Goal: Task Accomplishment & Management: Use online tool/utility

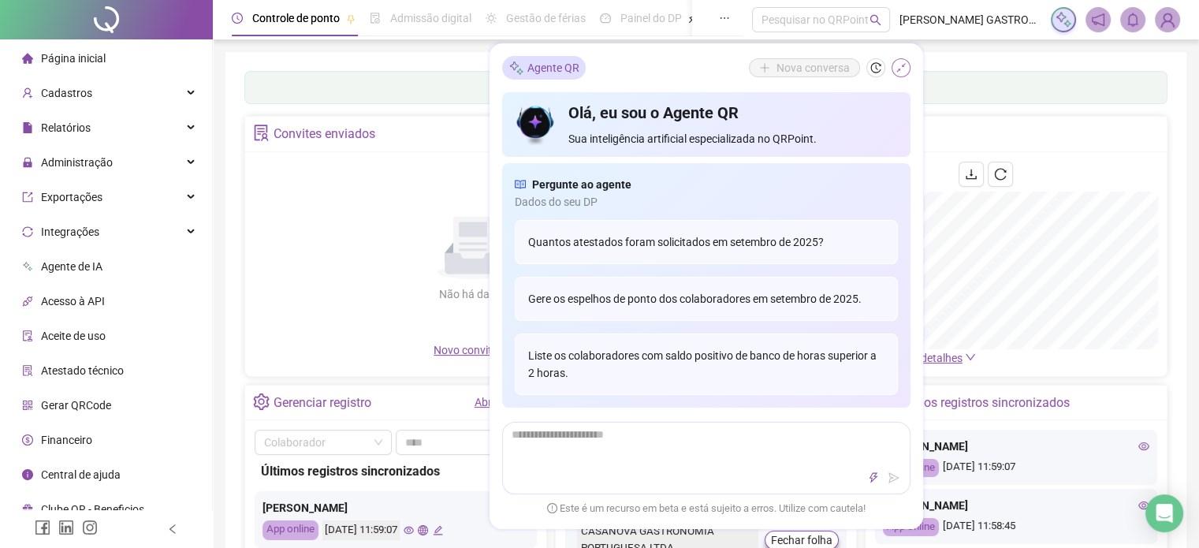
click at [899, 73] on icon "shrink" at bounding box center [900, 67] width 11 height 11
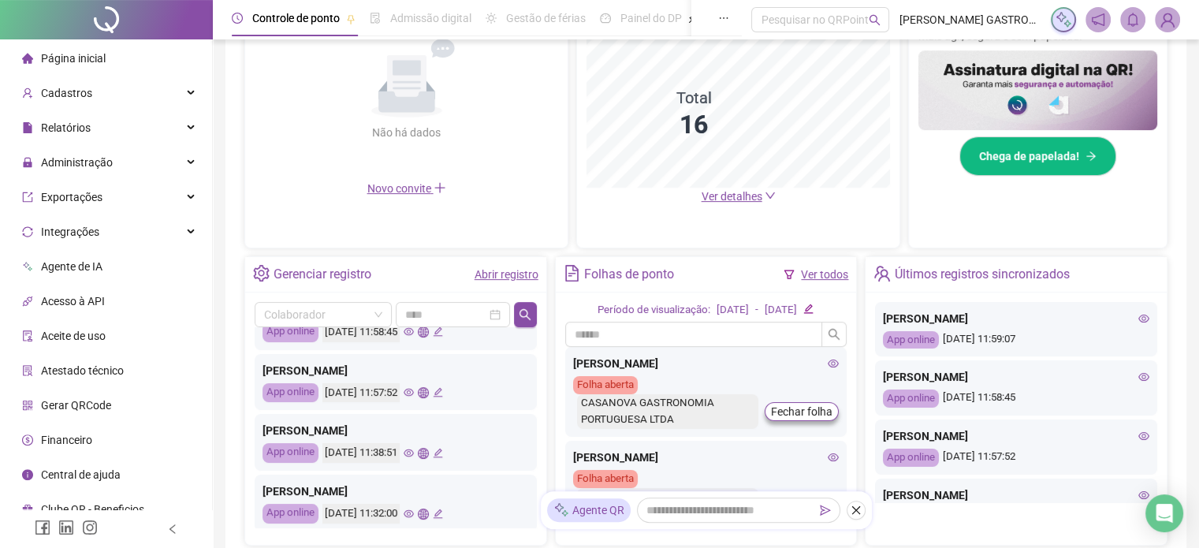
scroll to position [262, 0]
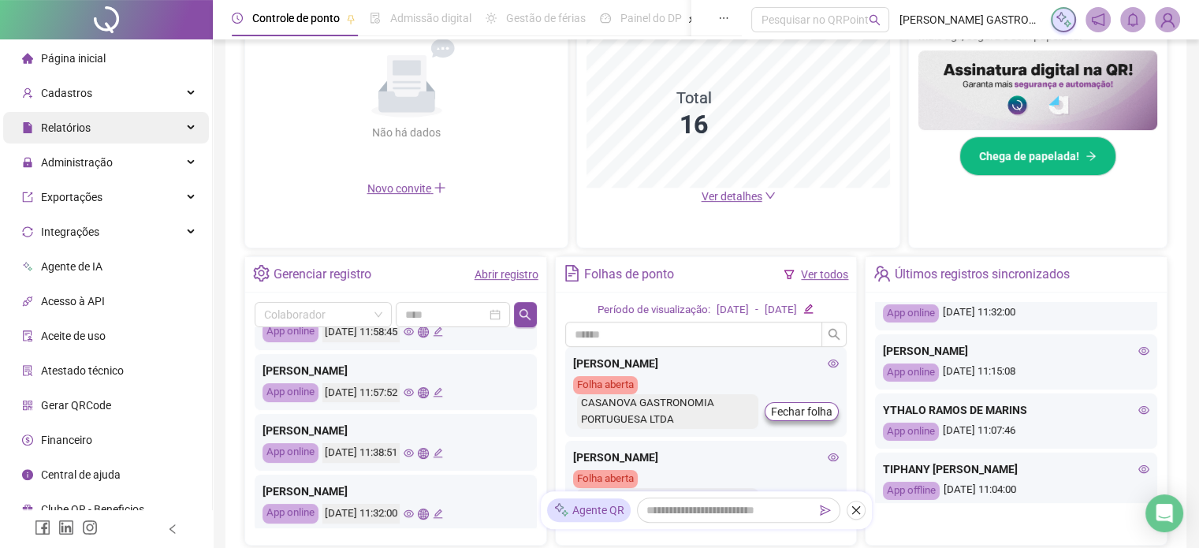
click at [158, 119] on div "Relatórios" at bounding box center [106, 128] width 206 height 32
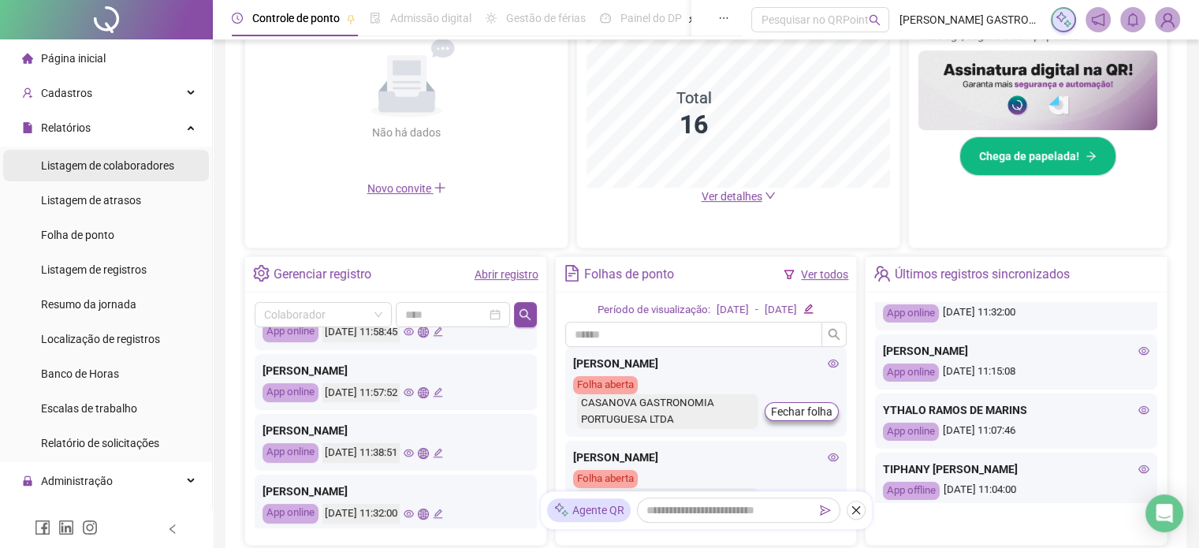
click at [156, 165] on span "Listagem de colaboradores" at bounding box center [107, 165] width 133 height 13
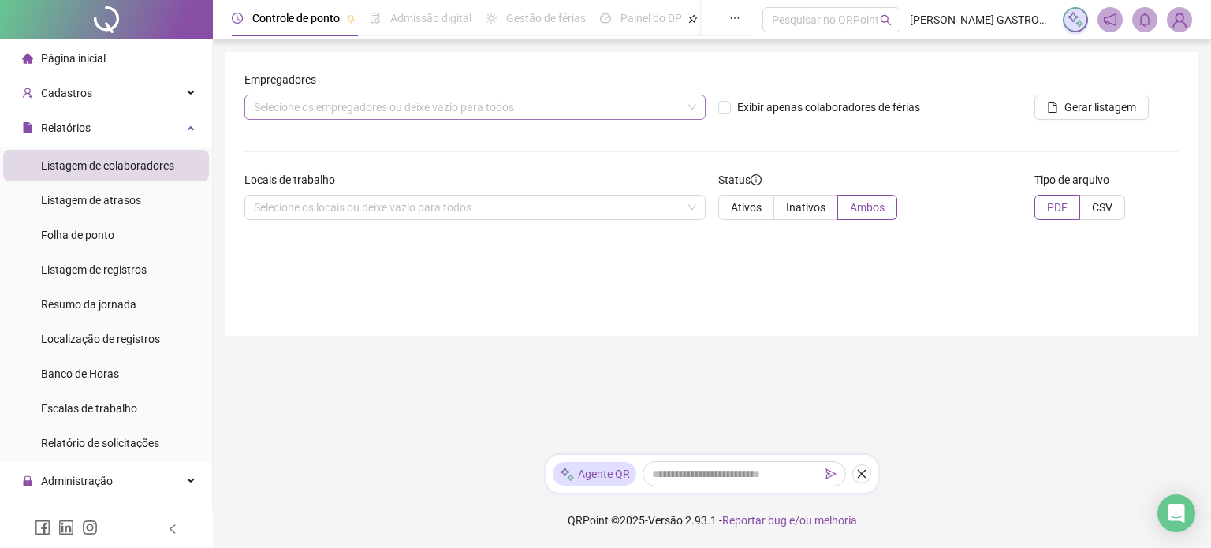
click at [467, 113] on div "Selecione os empregadores ou deixe vazio para todos" at bounding box center [474, 107] width 461 height 25
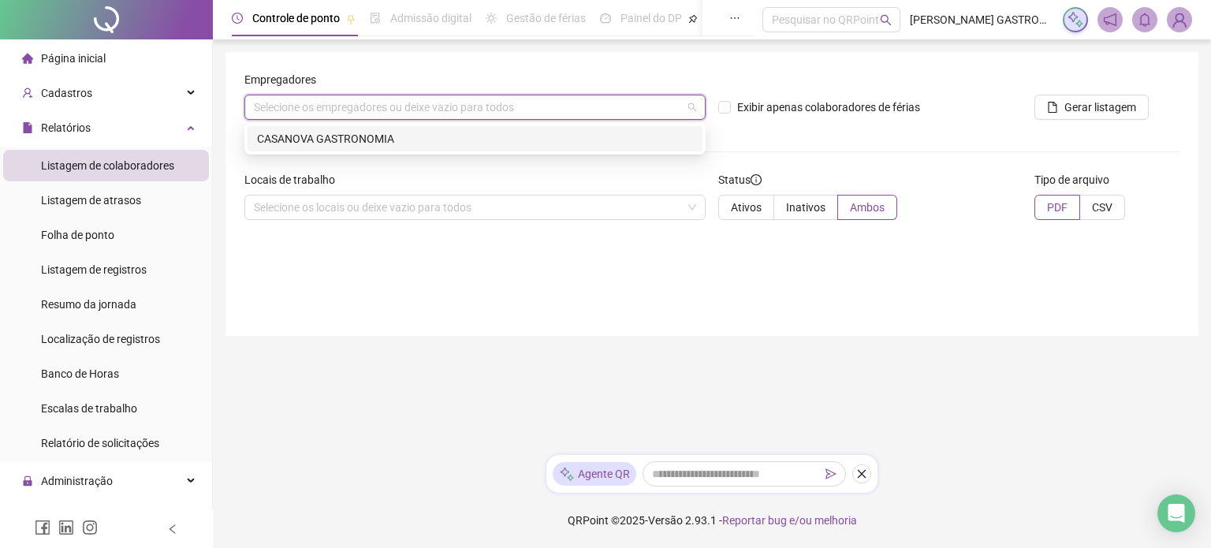
click at [516, 140] on div "CASANOVA GASTRONOMIA" at bounding box center [475, 138] width 436 height 17
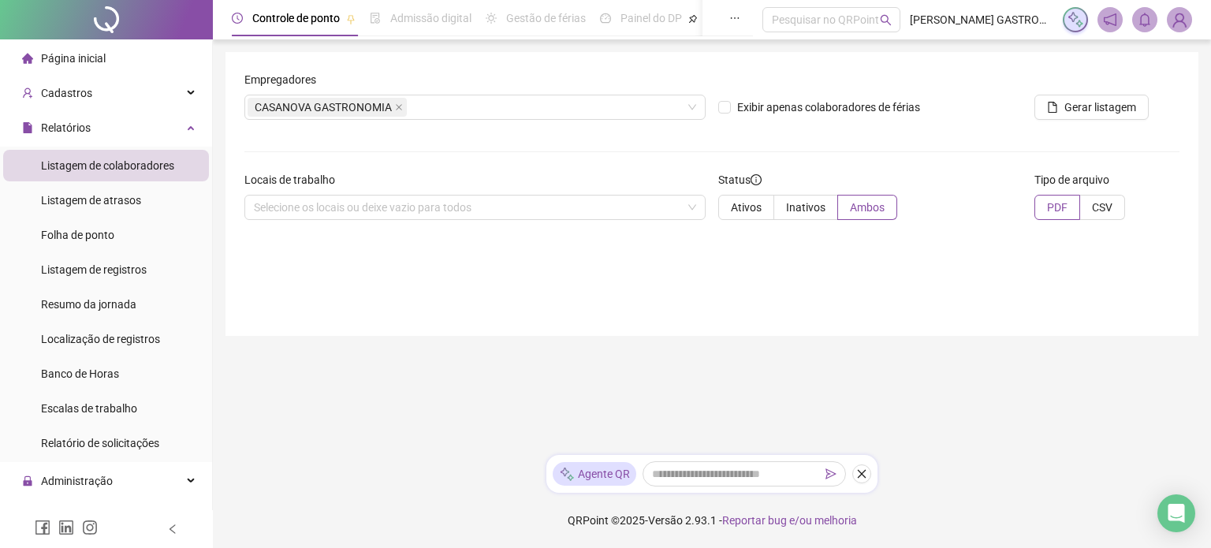
click at [413, 191] on div "Locais de trabalho" at bounding box center [474, 183] width 461 height 24
click at [383, 207] on div "Selecione os locais ou deixe vazio para todos" at bounding box center [474, 207] width 461 height 25
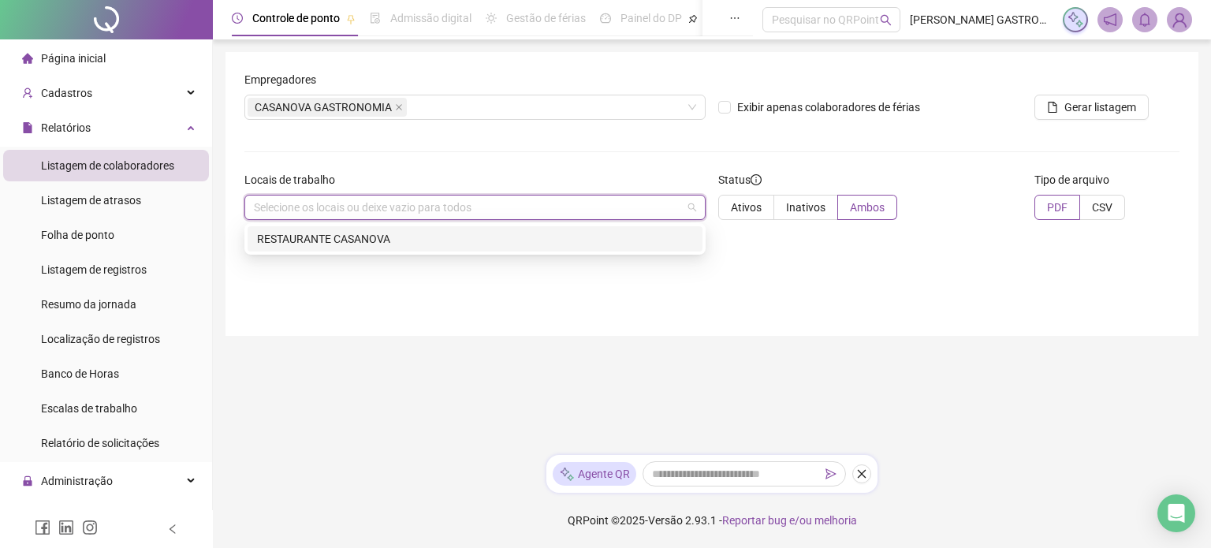
click at [378, 239] on div "RESTAURANTE CASANOVA" at bounding box center [475, 238] width 436 height 17
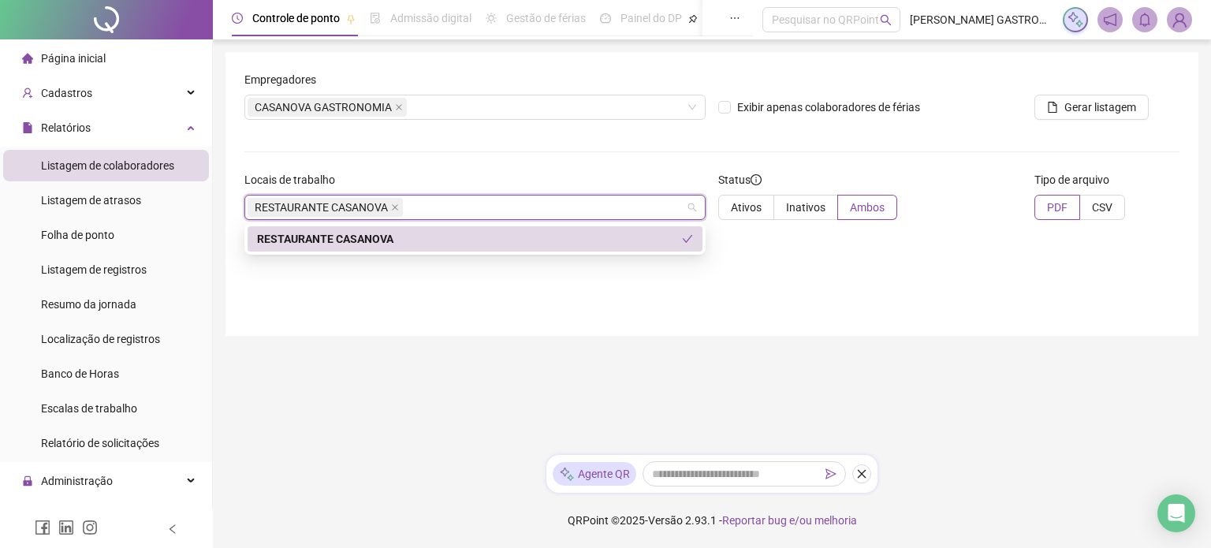
click at [475, 243] on div "RESTAURANTE CASANOVA" at bounding box center [469, 238] width 425 height 17
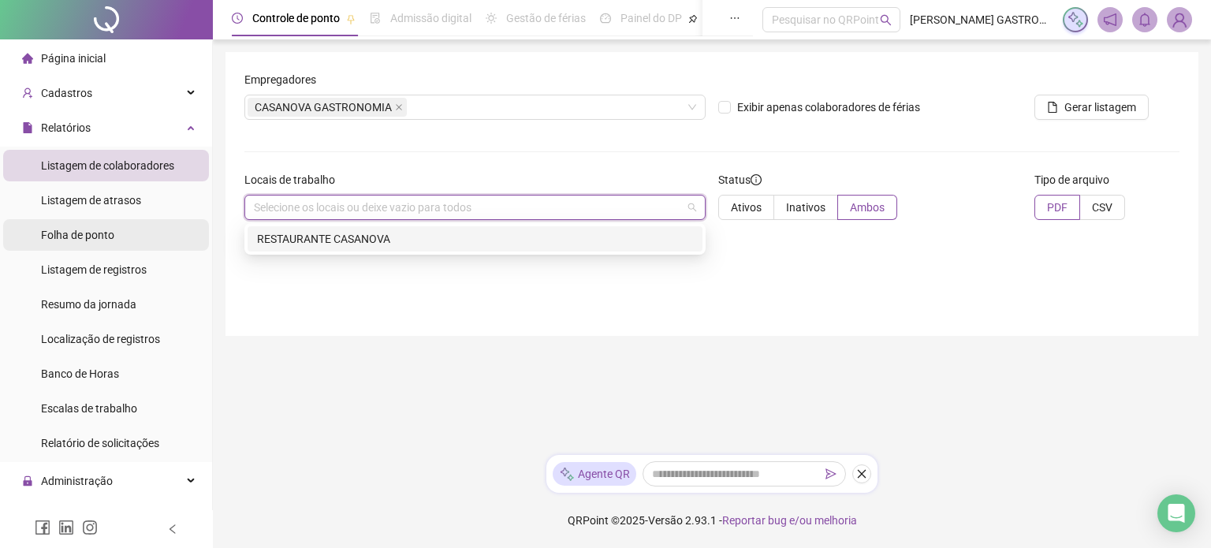
click at [113, 234] on span "Folha de ponto" at bounding box center [77, 235] width 73 height 13
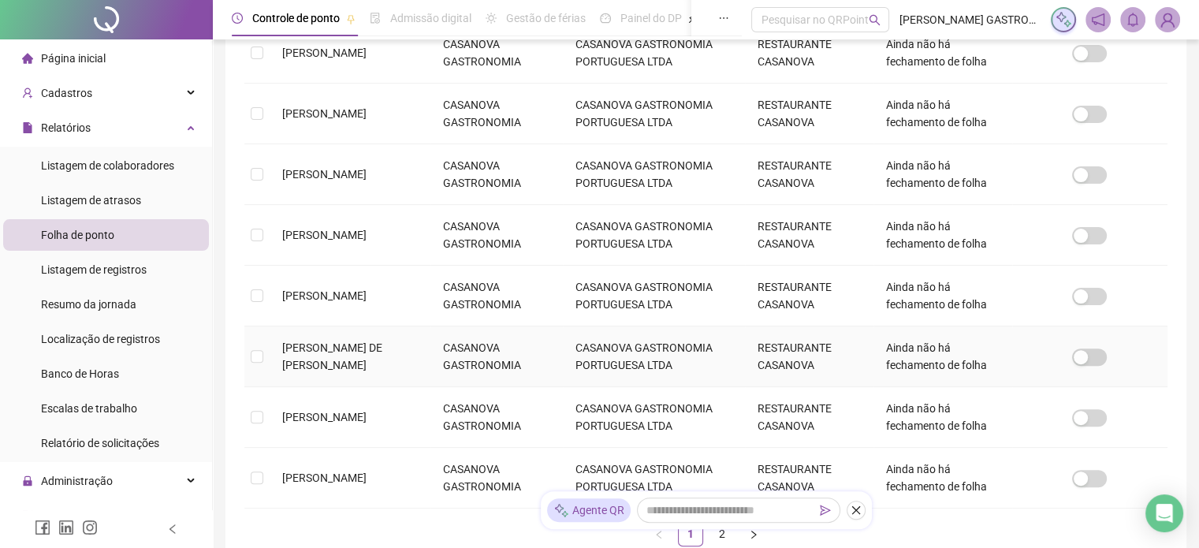
scroll to position [568, 0]
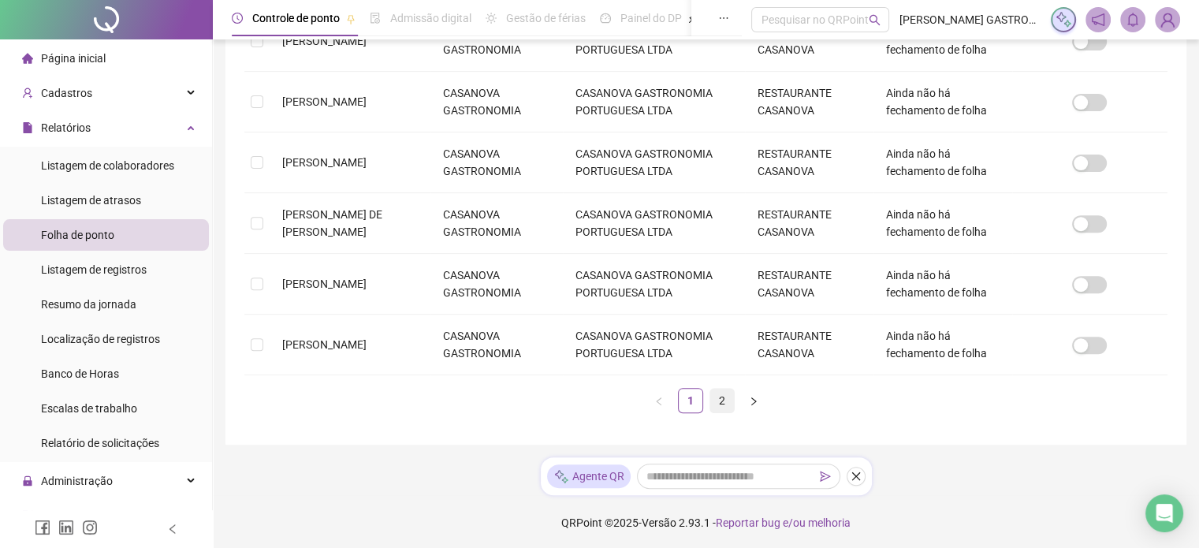
click at [714, 397] on link "2" at bounding box center [722, 401] width 24 height 24
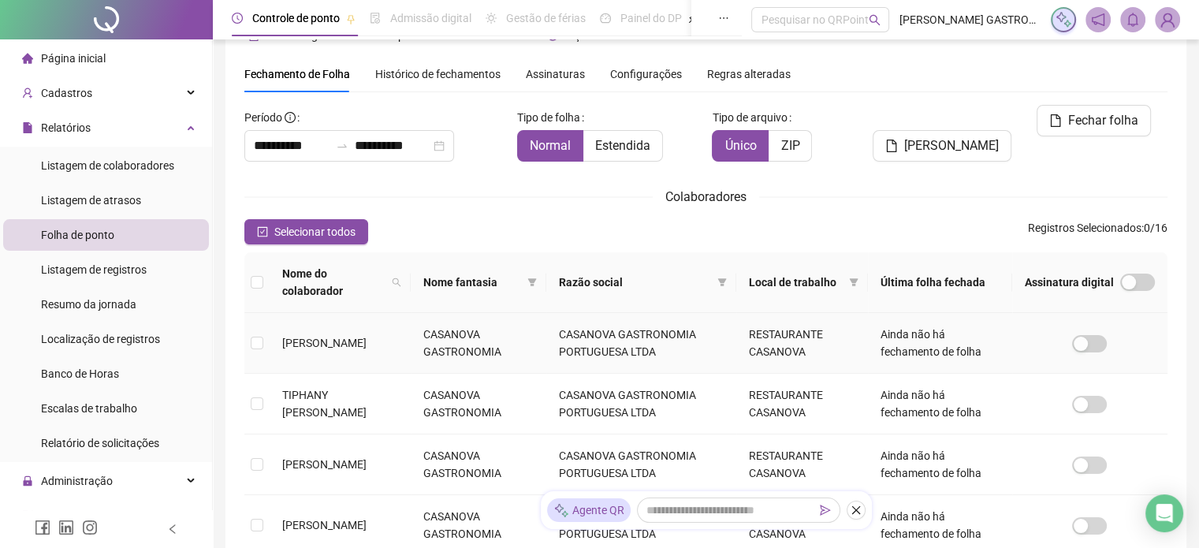
click at [265, 323] on td at bounding box center [256, 343] width 25 height 61
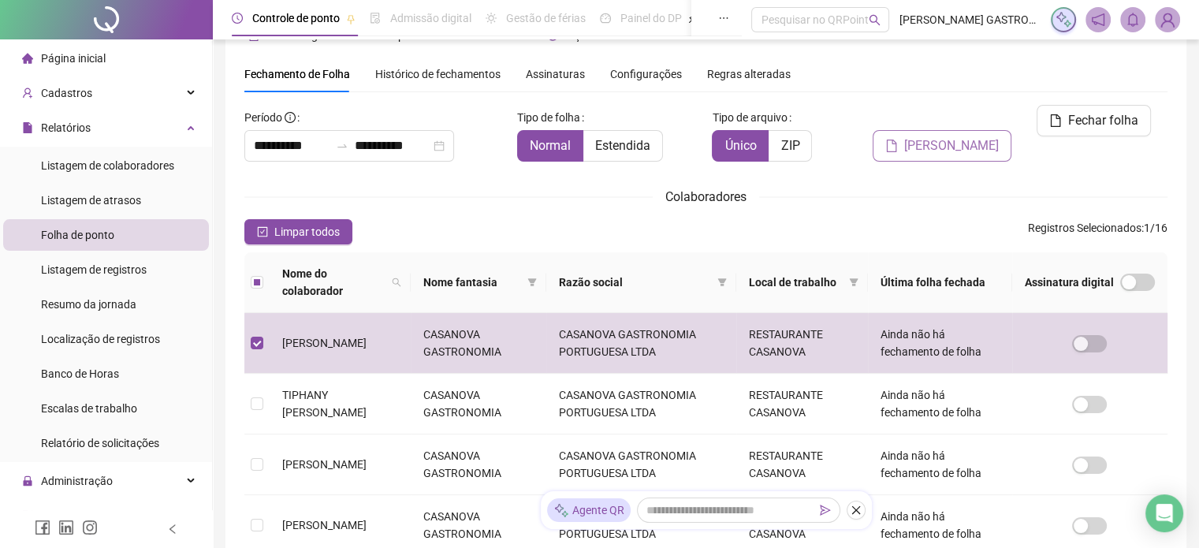
click at [997, 136] on span "[PERSON_NAME]" at bounding box center [951, 145] width 95 height 19
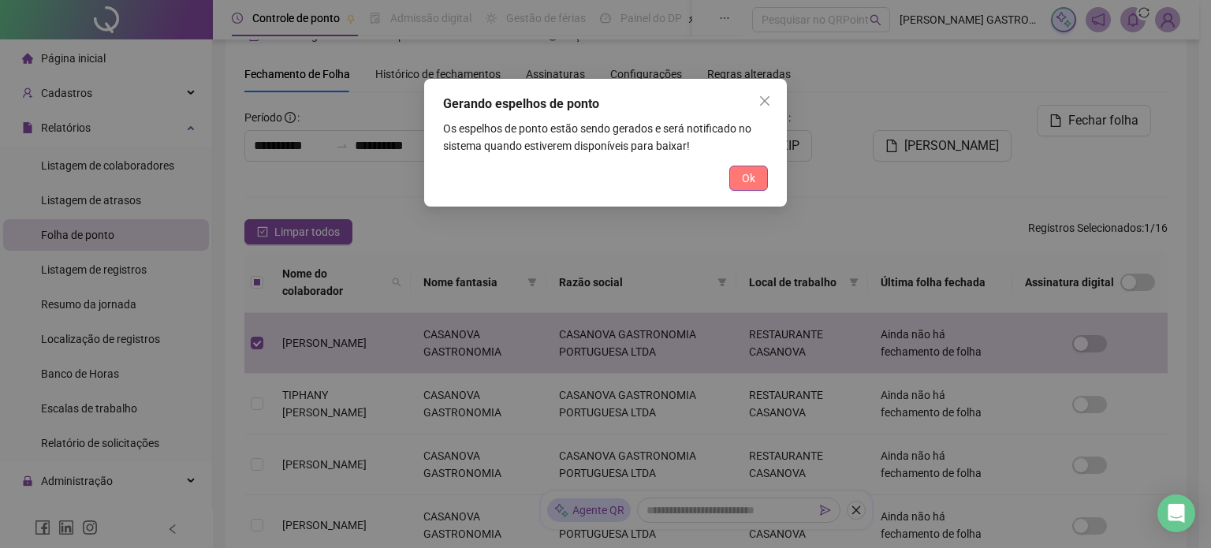
click at [747, 174] on span "Ok" at bounding box center [748, 177] width 13 height 17
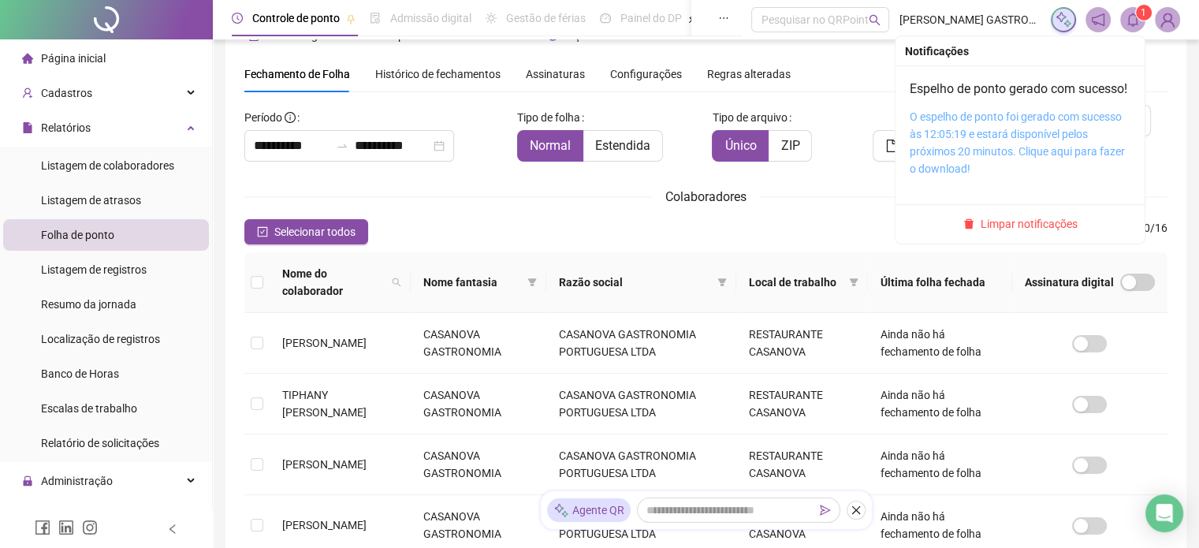
click at [960, 139] on link "O espelho de ponto foi gerado com sucesso às 12:05:19 e estará disponível pelos…" at bounding box center [1017, 142] width 215 height 65
